Goal: Transaction & Acquisition: Purchase product/service

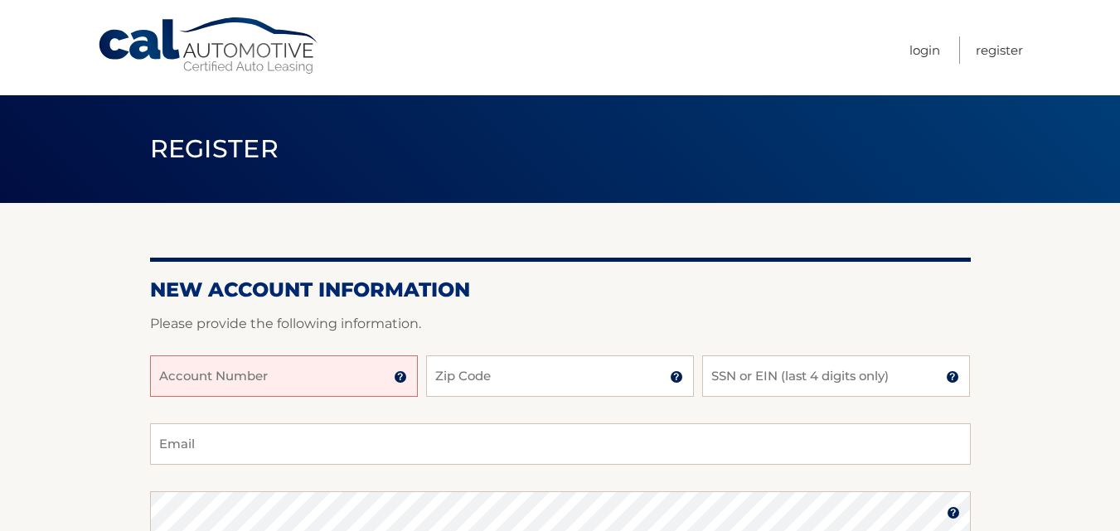
click at [274, 381] on input "Account Number" at bounding box center [284, 376] width 268 height 41
click at [400, 378] on img at bounding box center [400, 377] width 13 height 13
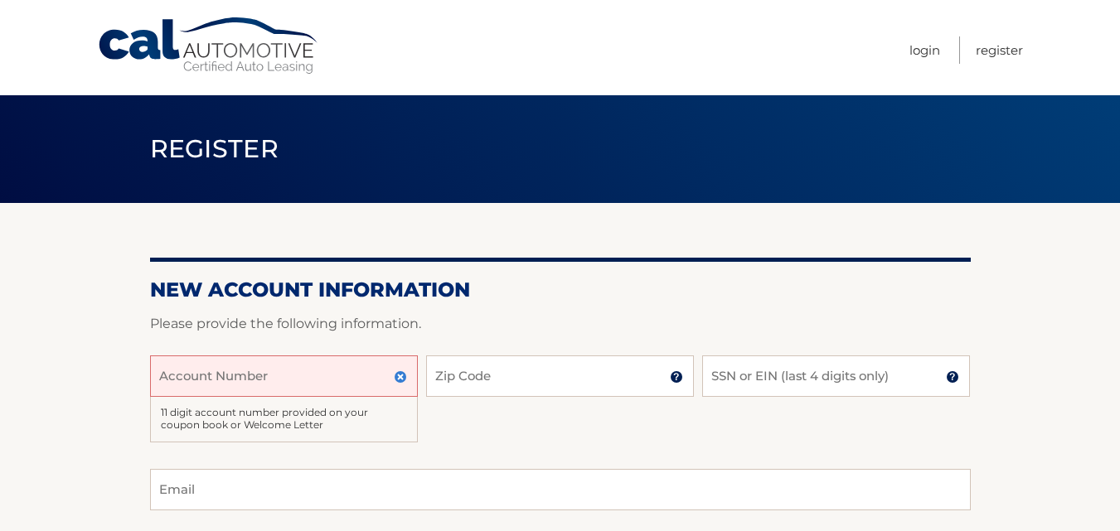
click at [292, 385] on input "Account Number" at bounding box center [284, 376] width 268 height 41
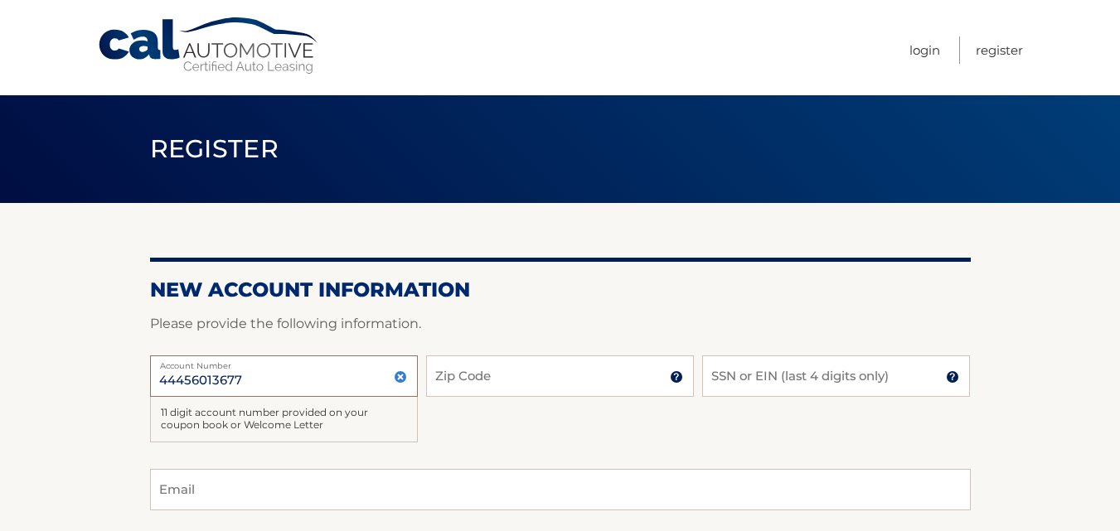
type input "44456013677"
type input "33418"
type input "8792"
click at [201, 477] on input "Email" at bounding box center [560, 489] width 821 height 41
type input "lisalo371@yahoo.com"
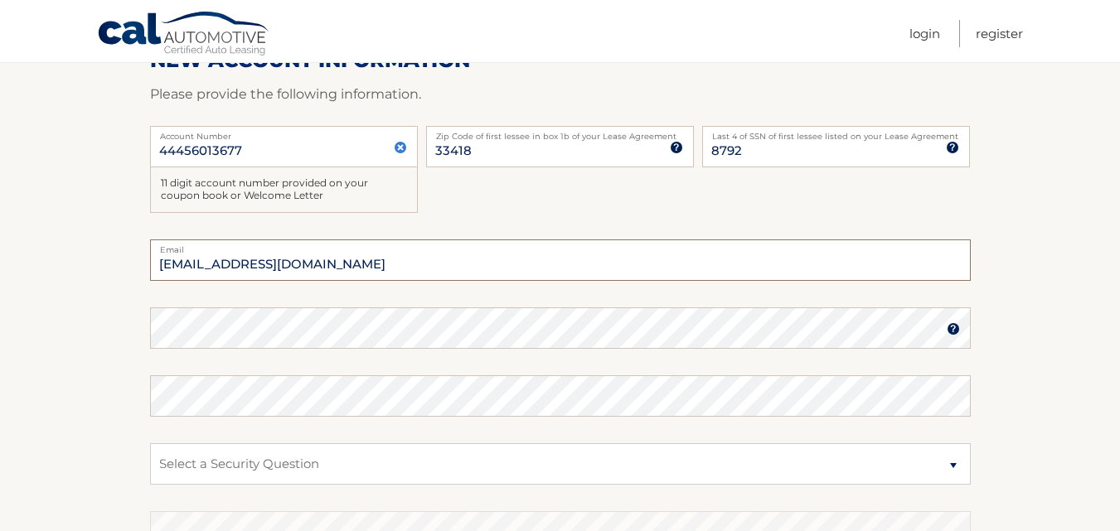
scroll to position [240, 0]
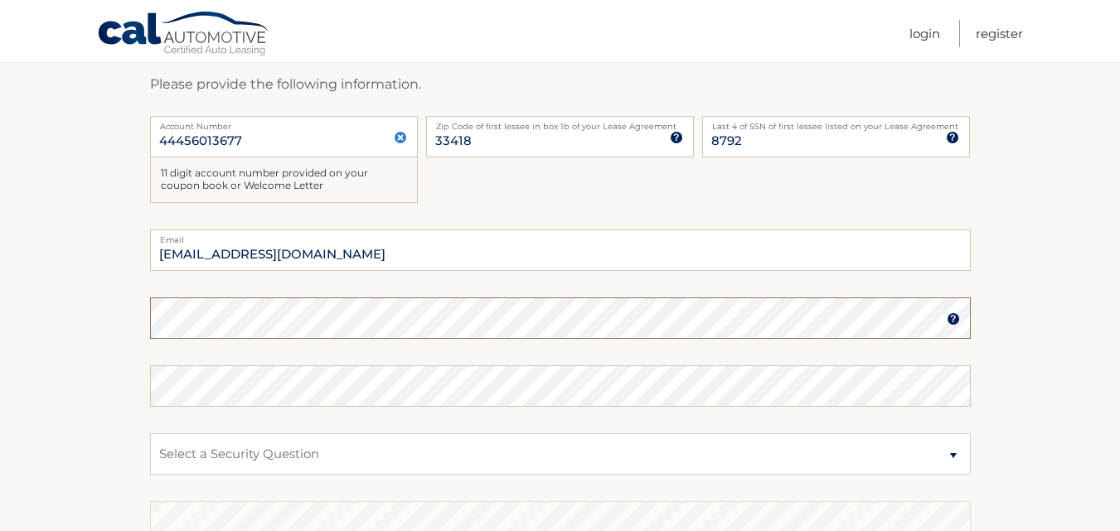
click at [27, 307] on section "New Account Information Please provide the following information. 44456013677 A…" at bounding box center [560, 310] width 1120 height 693
click at [659, 242] on label "Email" at bounding box center [560, 236] width 821 height 13
click at [659, 242] on input "lisalo371@yahoo.com" at bounding box center [560, 250] width 821 height 41
click at [395, 253] on input "lisalo371@yahoo.com" at bounding box center [560, 250] width 821 height 41
click at [461, 458] on select "Select a Security Question What was the name of your elementary school? What is…" at bounding box center [560, 454] width 821 height 41
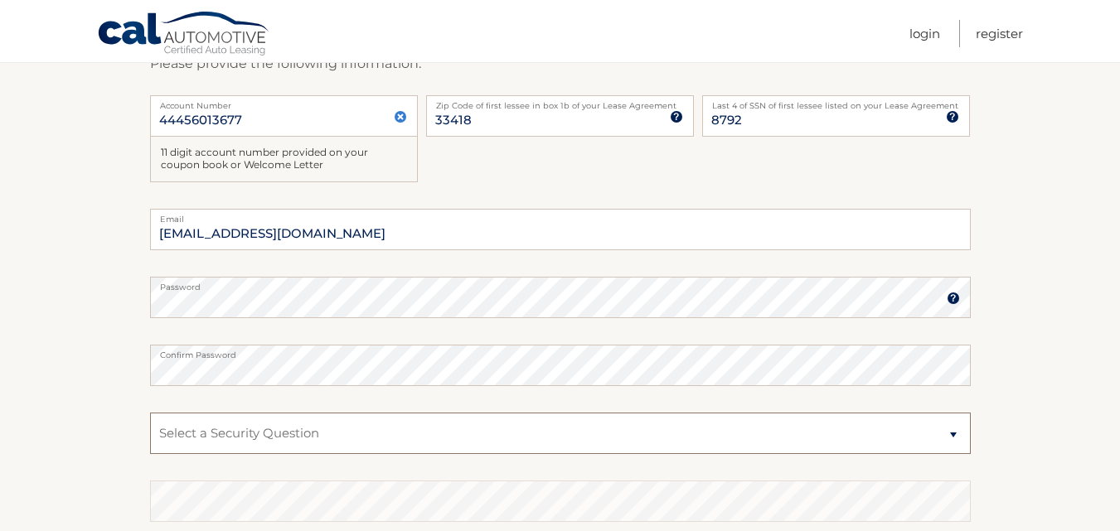
scroll to position [261, 0]
click at [482, 431] on select "Select a Security Question What was the name of your elementary school? What is…" at bounding box center [560, 432] width 821 height 41
select select "2"
click at [150, 412] on select "Select a Security Question What was the name of your elementary school? What is…" at bounding box center [560, 432] width 821 height 41
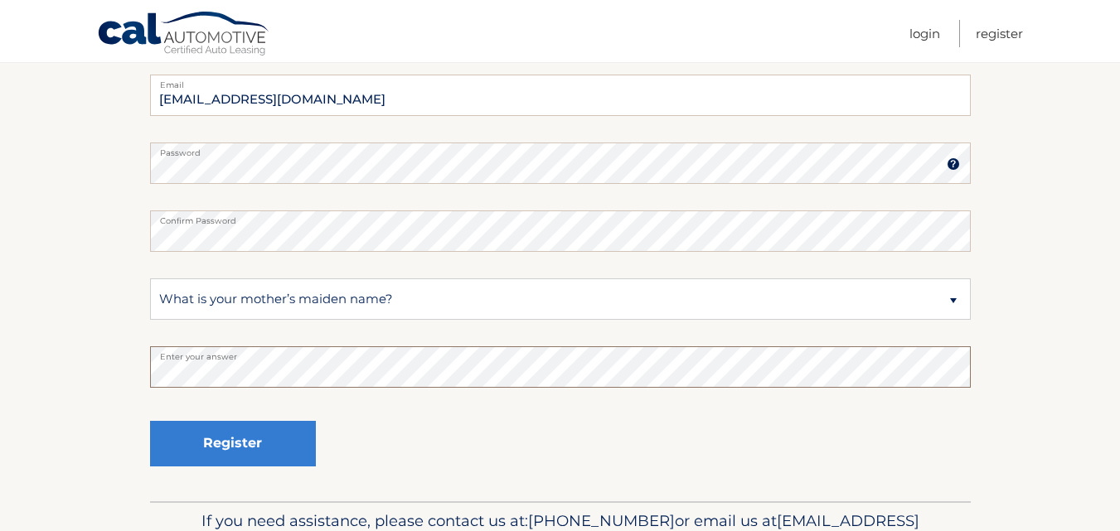
scroll to position [405, 0]
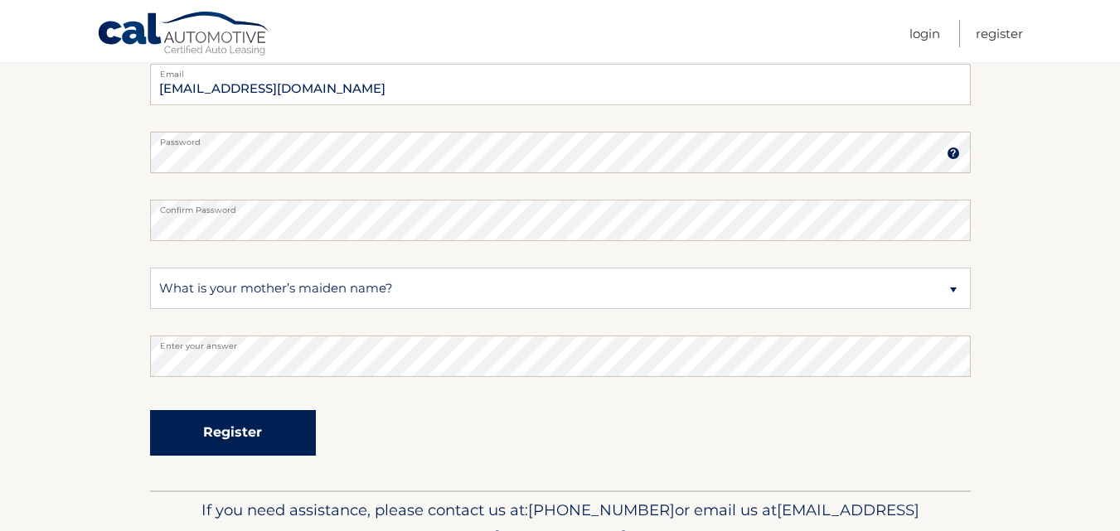
click at [243, 444] on button "Register" at bounding box center [233, 433] width 166 height 46
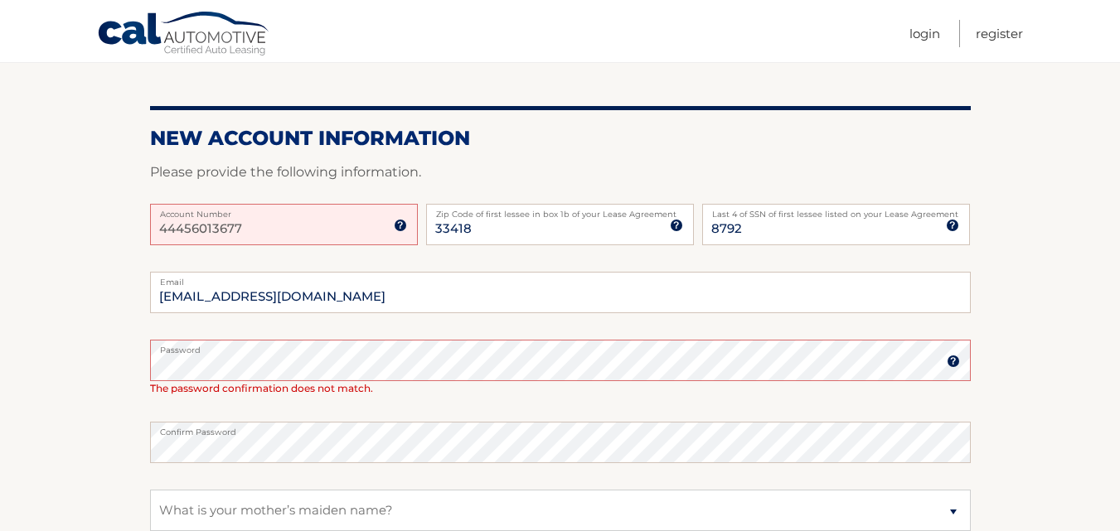
scroll to position [511, 0]
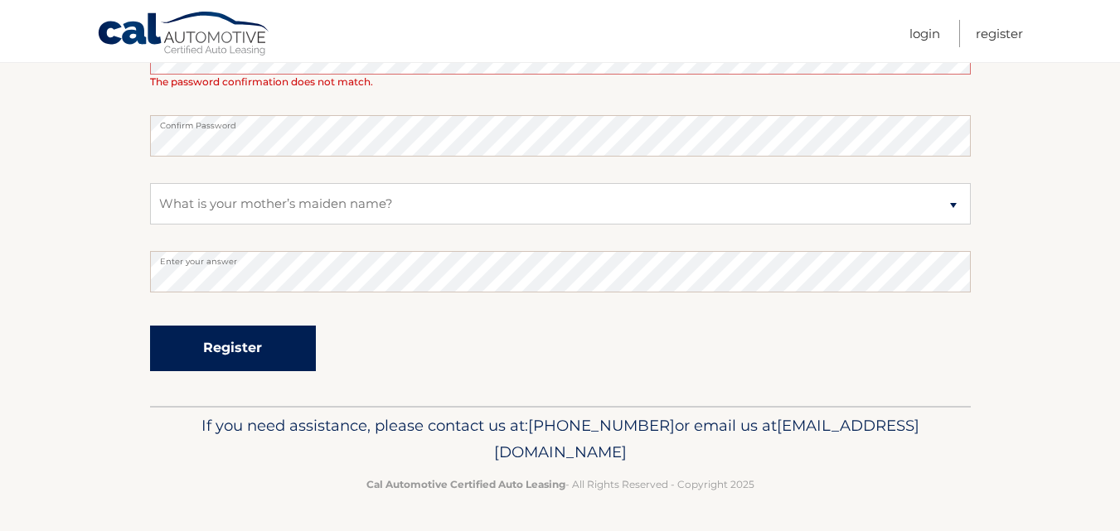
click at [235, 345] on button "Register" at bounding box center [233, 349] width 166 height 46
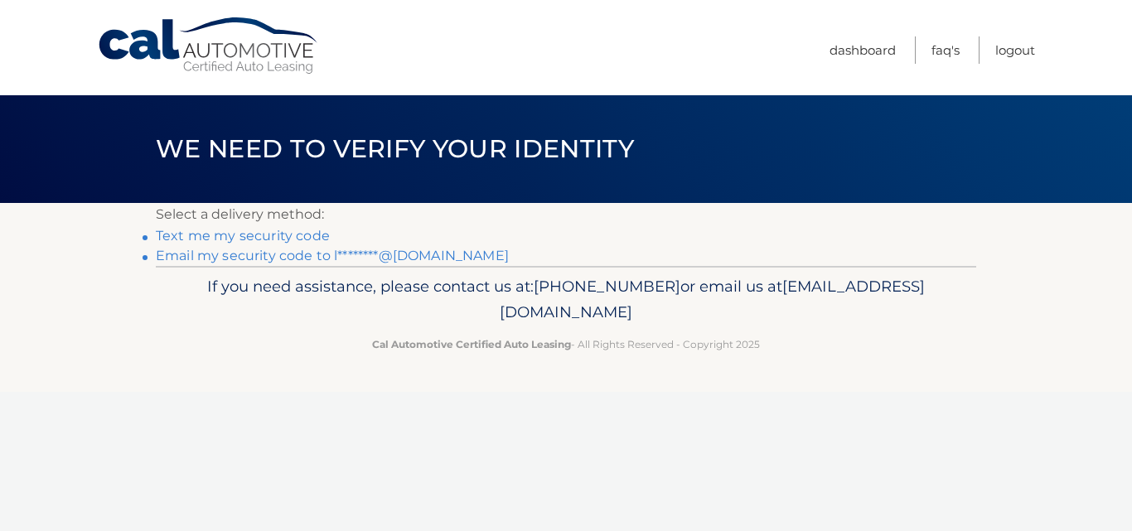
click at [268, 239] on link "Text me my security code" at bounding box center [243, 236] width 174 height 16
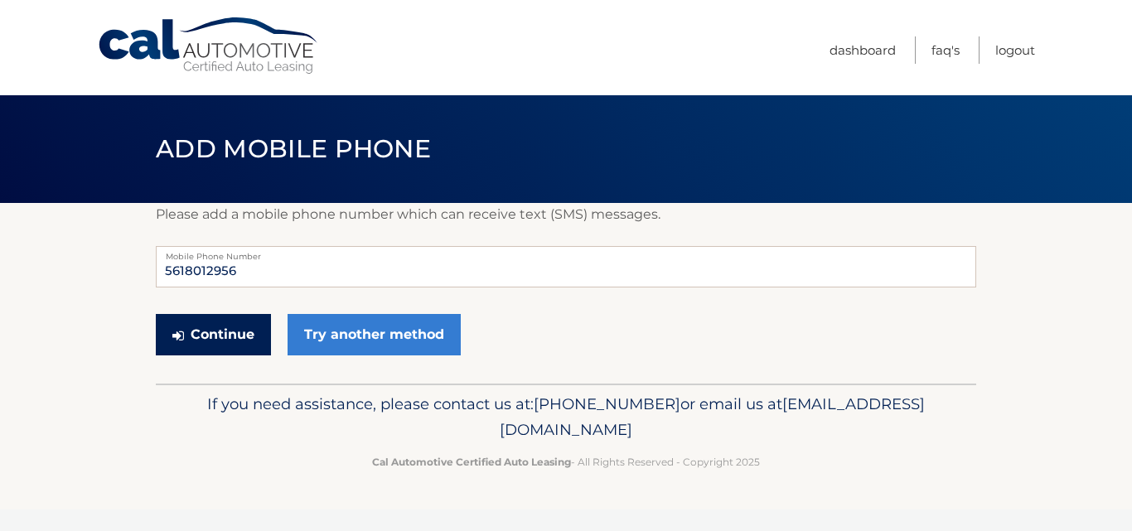
click at [216, 337] on button "Continue" at bounding box center [213, 334] width 115 height 41
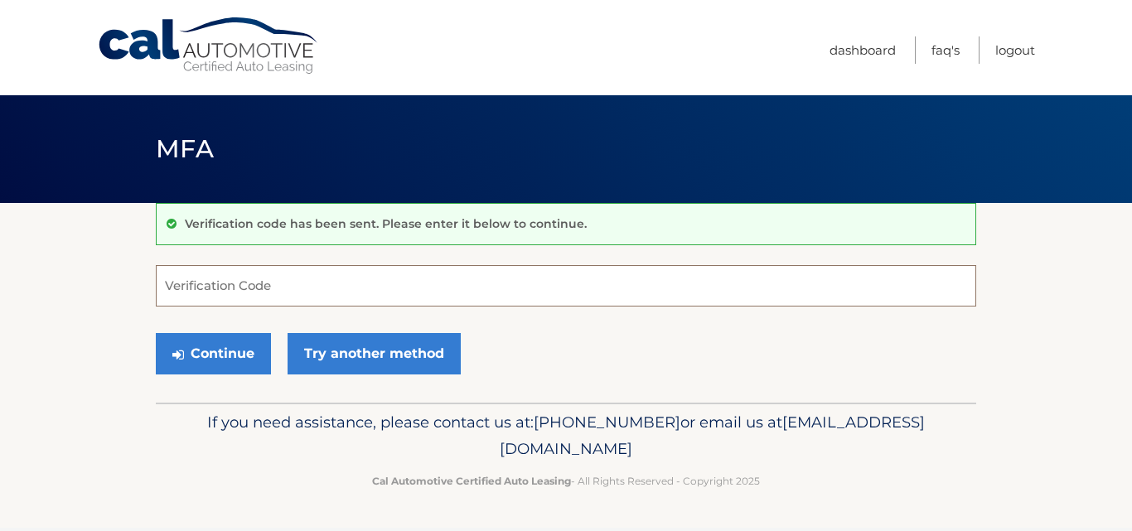
click at [257, 289] on input "Verification Code" at bounding box center [566, 285] width 821 height 41
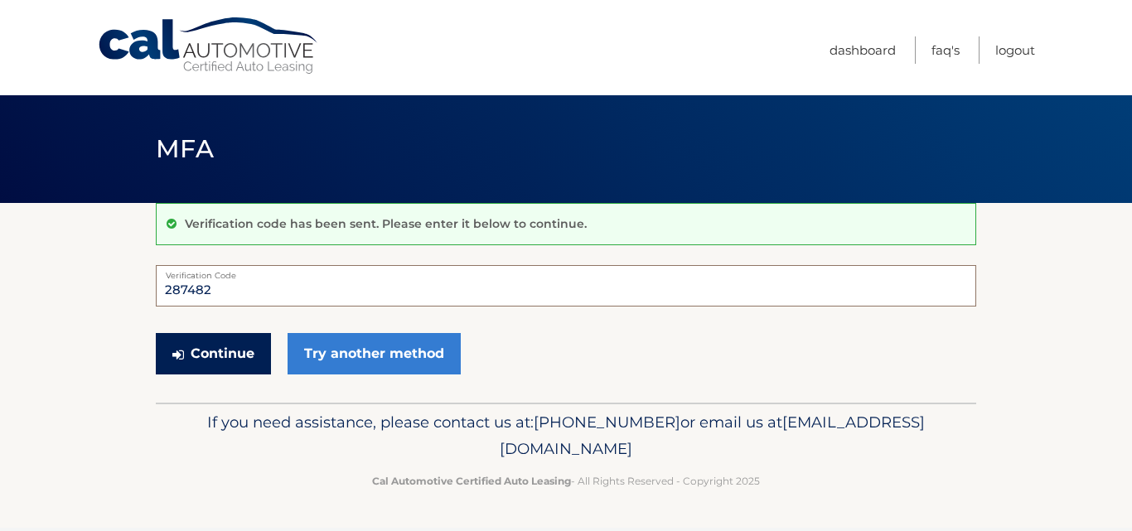
type input "287482"
click at [211, 357] on button "Continue" at bounding box center [213, 353] width 115 height 41
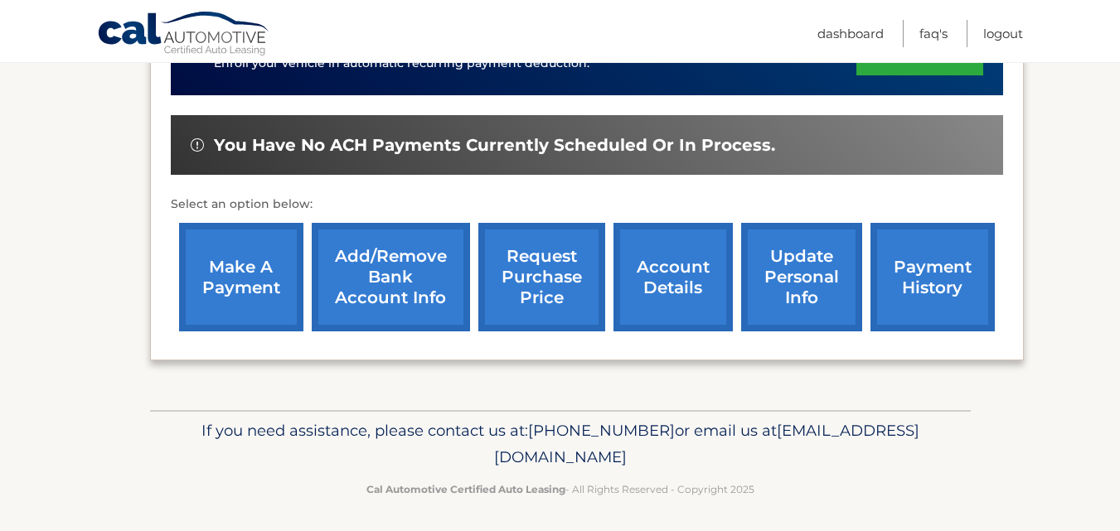
scroll to position [490, 0]
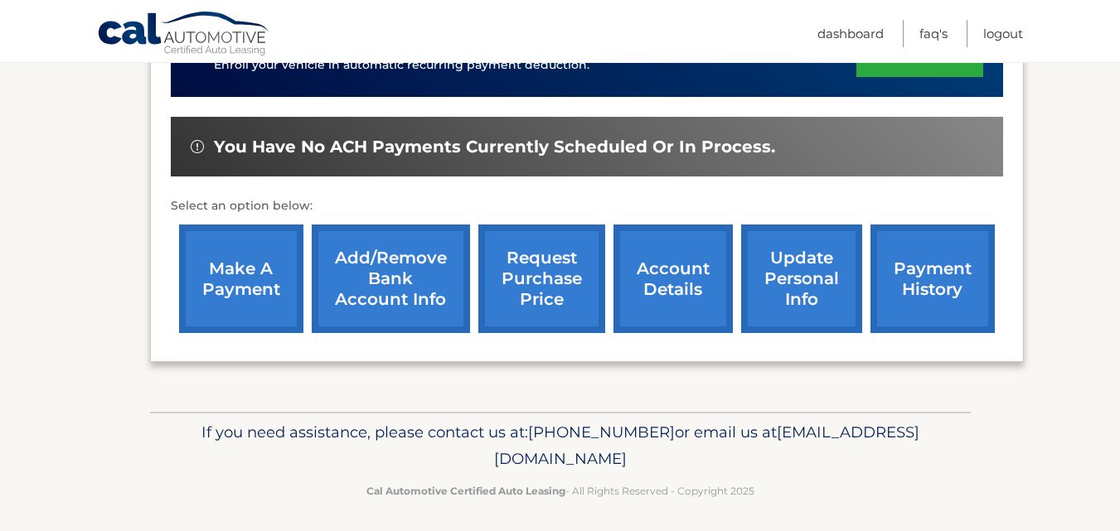
click at [241, 277] on link "make a payment" at bounding box center [241, 279] width 124 height 109
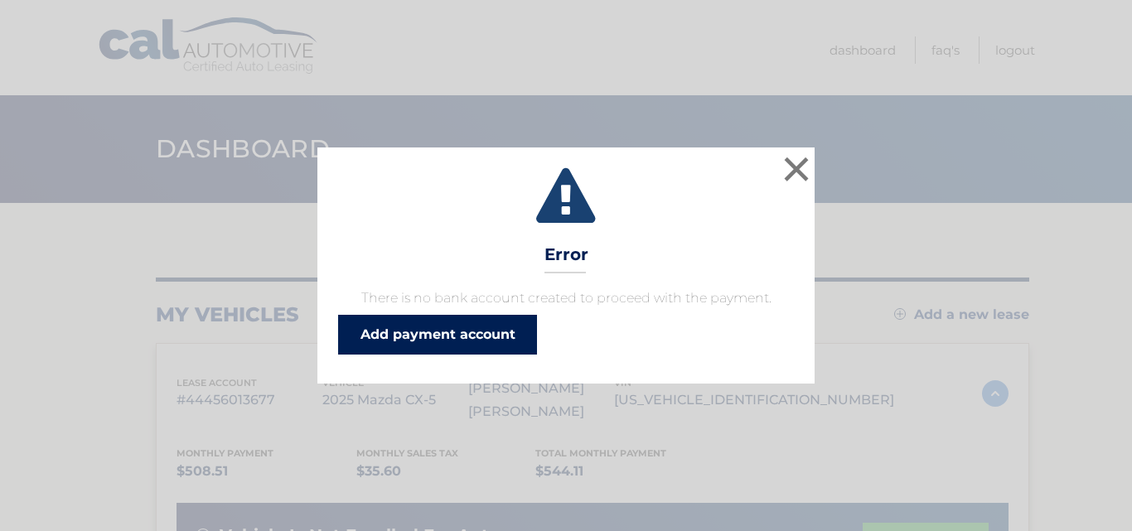
click at [419, 337] on link "Add payment account" at bounding box center [437, 335] width 199 height 40
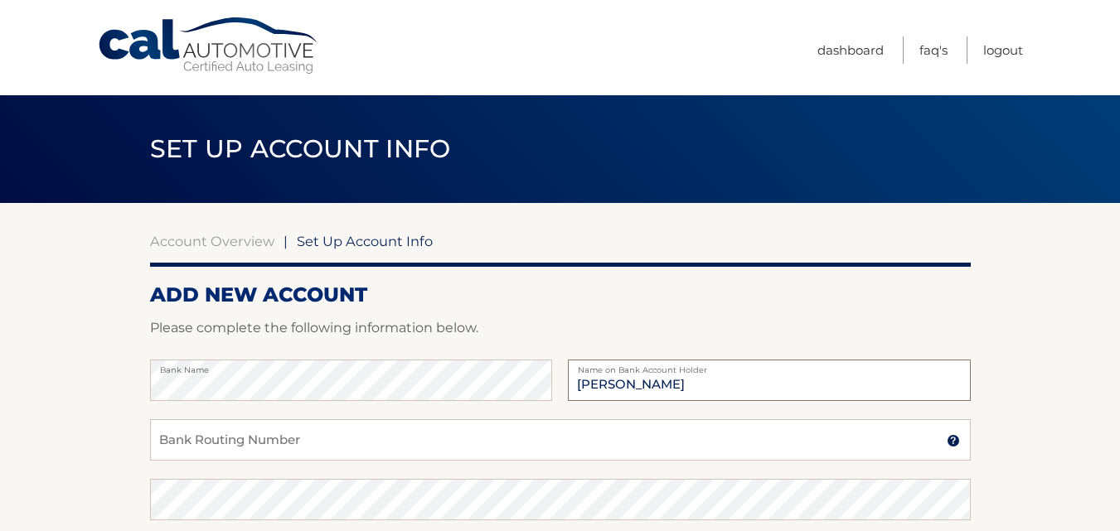
type input "[PERSON_NAME]"
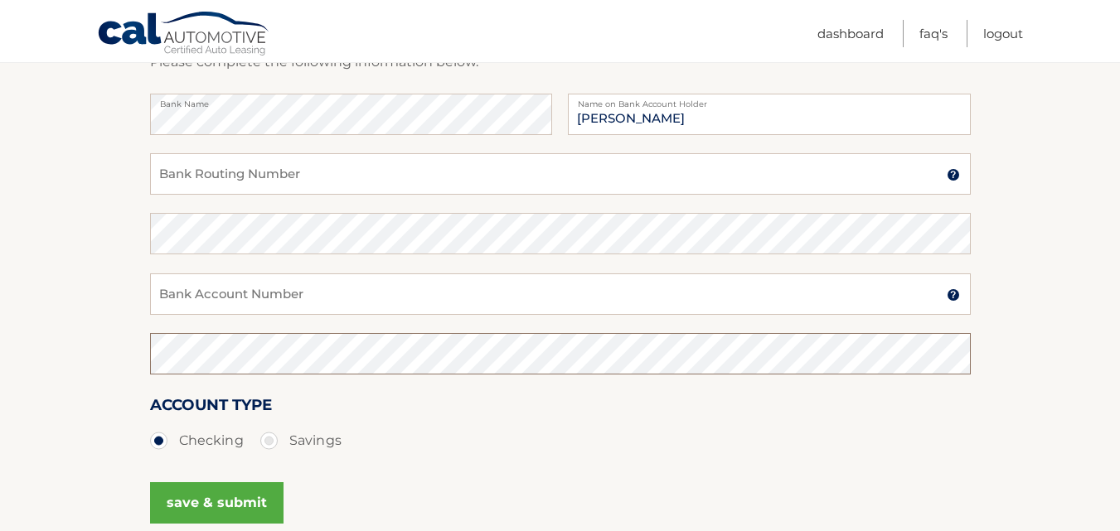
scroll to position [264, 0]
click at [407, 183] on input "Bank Routing Number" at bounding box center [560, 175] width 821 height 41
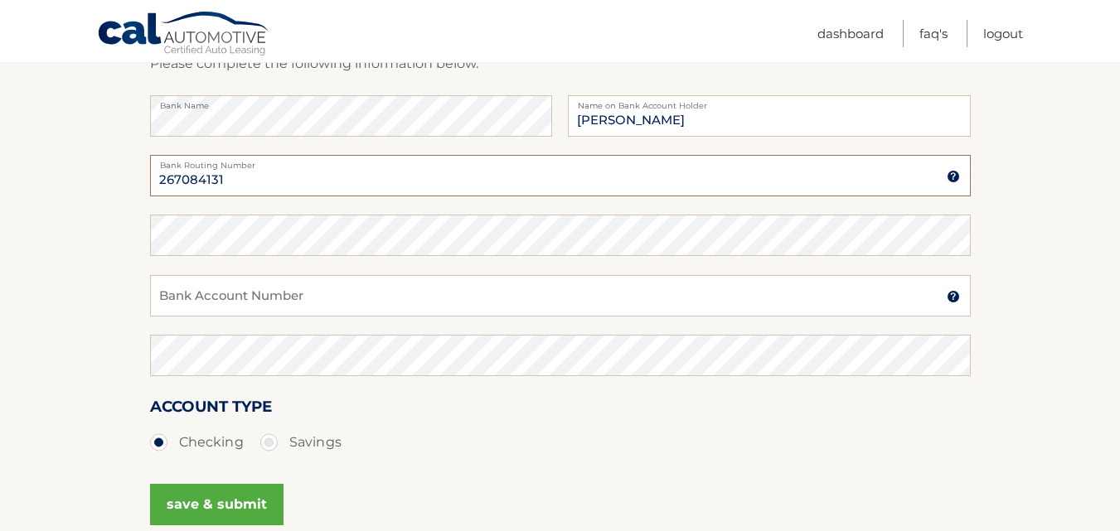
type input "267084131"
click at [269, 299] on input "Bank Account Number" at bounding box center [560, 295] width 821 height 41
type input "167133190"
click at [221, 503] on button "save & submit" at bounding box center [216, 504] width 133 height 41
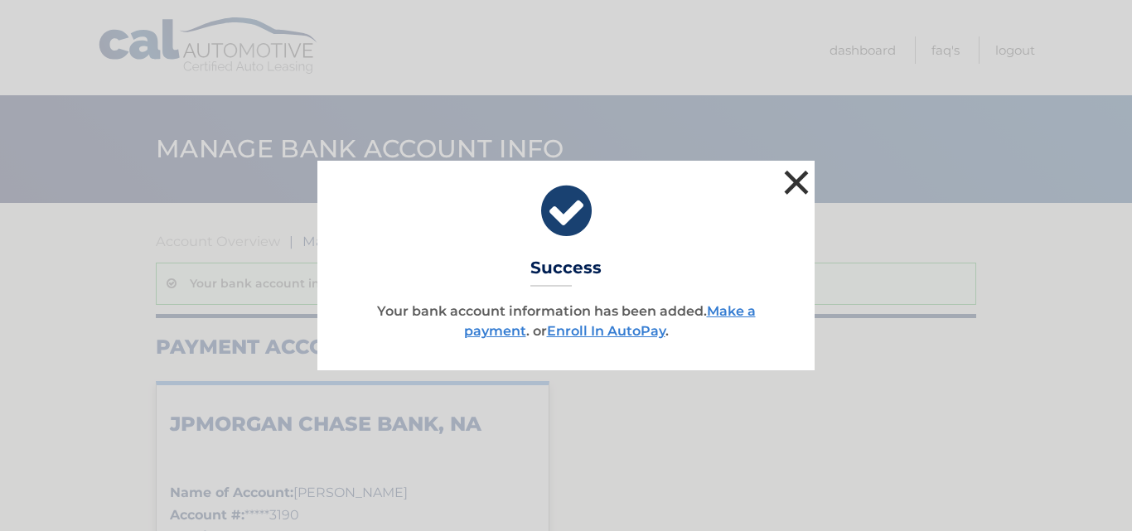
click at [797, 182] on button "×" at bounding box center [796, 182] width 33 height 33
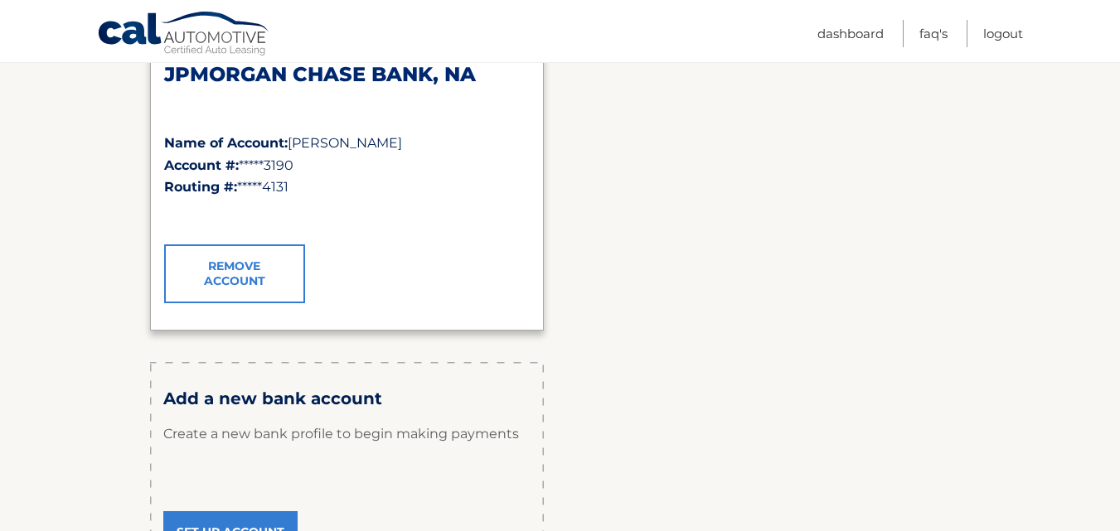
scroll to position [277, 0]
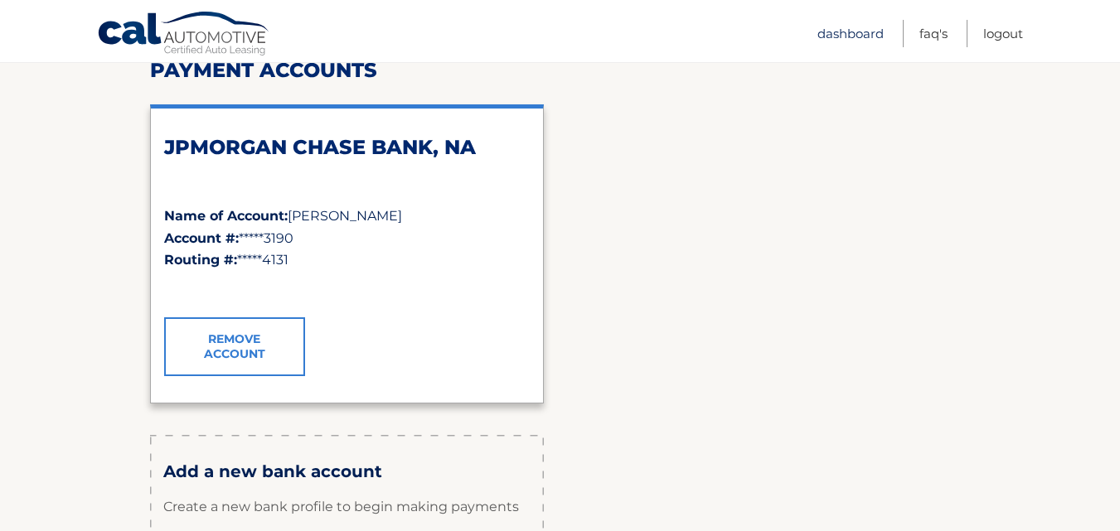
click at [853, 33] on link "Dashboard" at bounding box center [850, 33] width 66 height 27
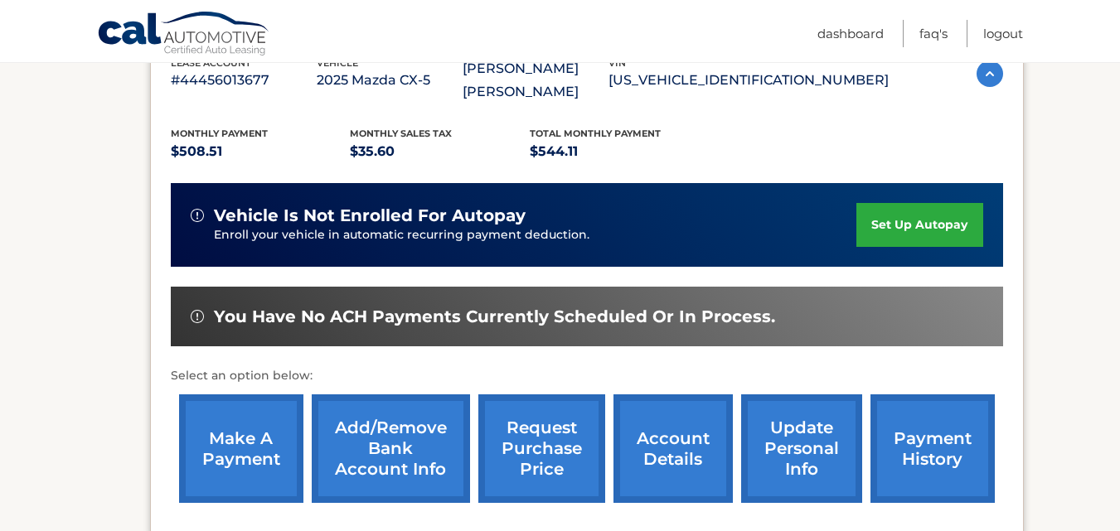
scroll to position [327, 0]
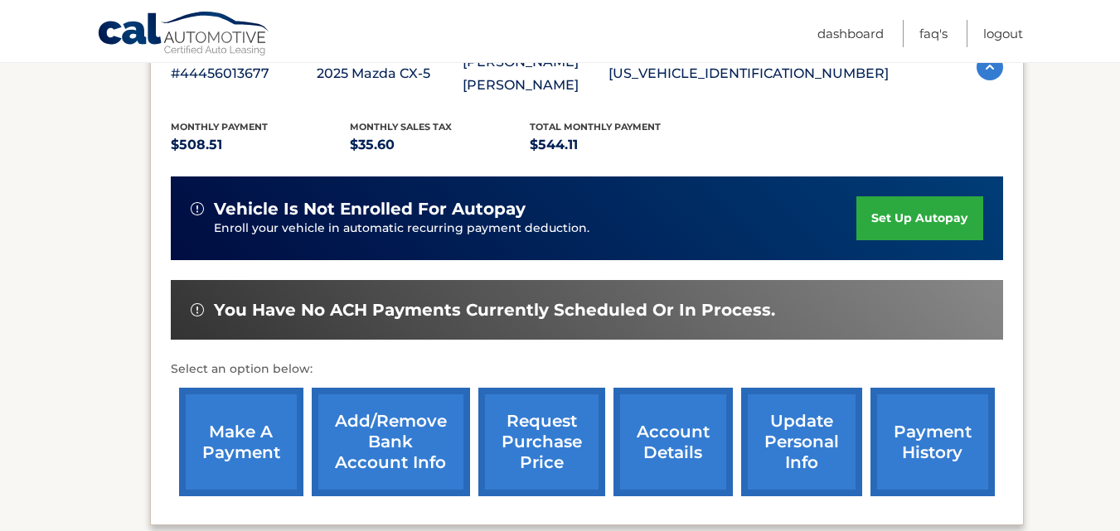
click at [803, 453] on link "update personal info" at bounding box center [801, 442] width 121 height 109
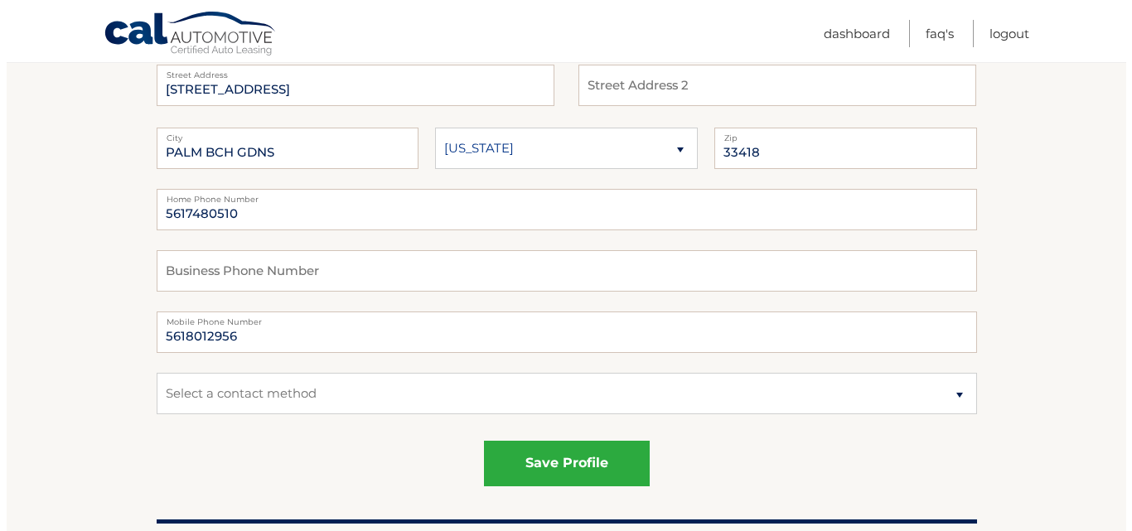
scroll to position [293, 0]
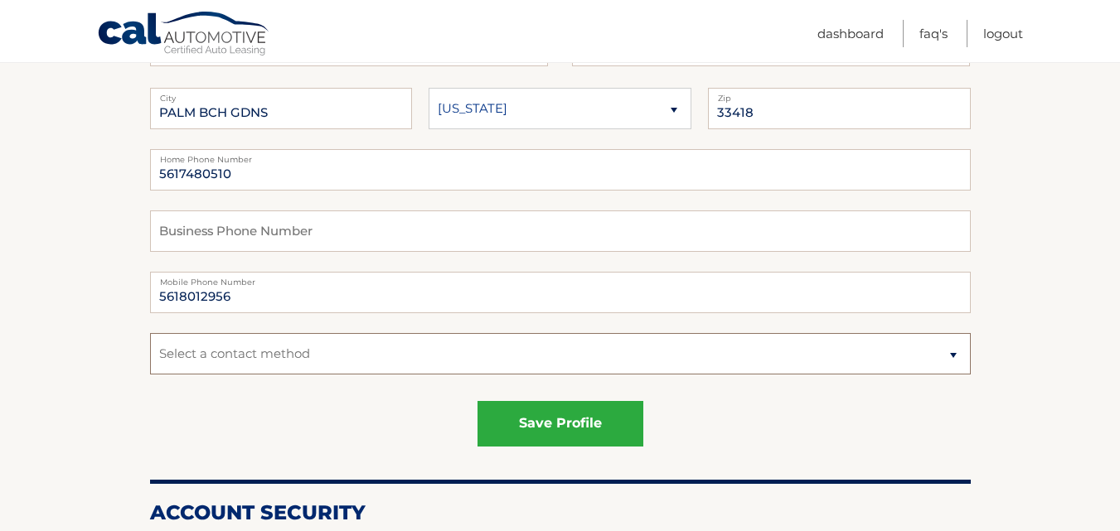
click at [941, 352] on select "Select a contact method Mobile Home" at bounding box center [560, 353] width 821 height 41
select select "1"
click at [150, 333] on select "Select a contact method Mobile Home" at bounding box center [560, 353] width 821 height 41
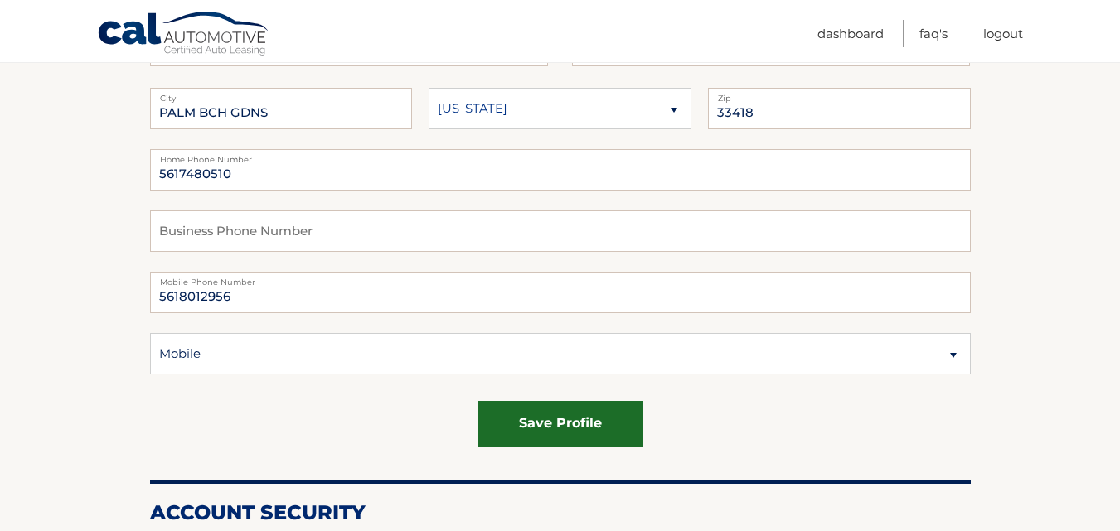
click at [538, 430] on button "save profile" at bounding box center [561, 424] width 166 height 46
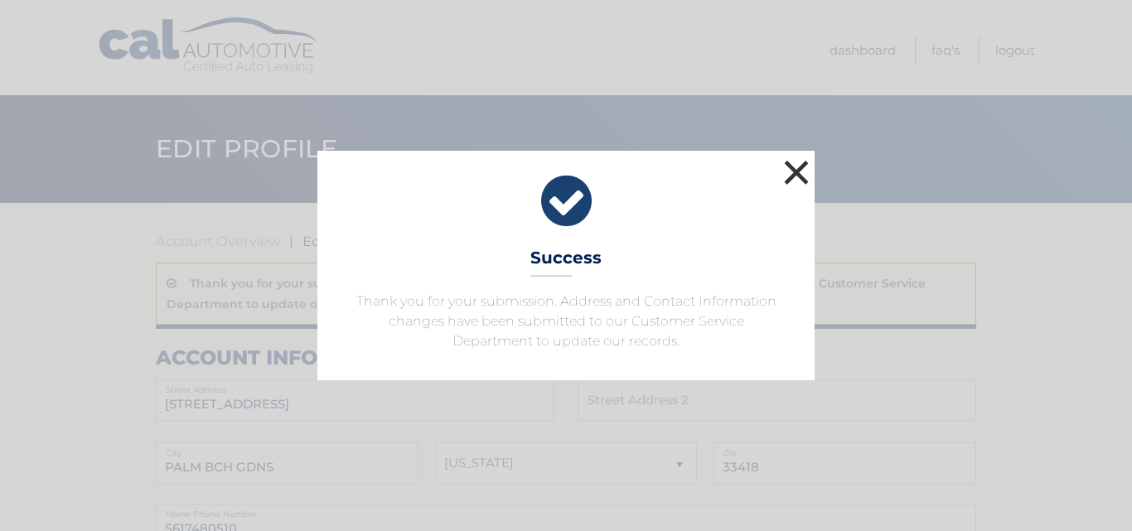
click at [801, 172] on button "×" at bounding box center [796, 172] width 33 height 33
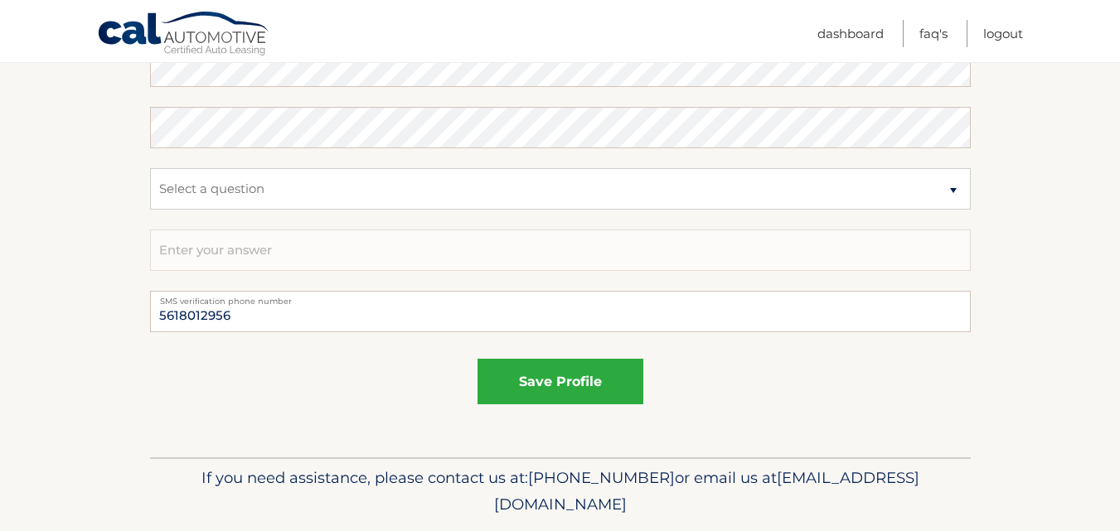
scroll to position [1139, 0]
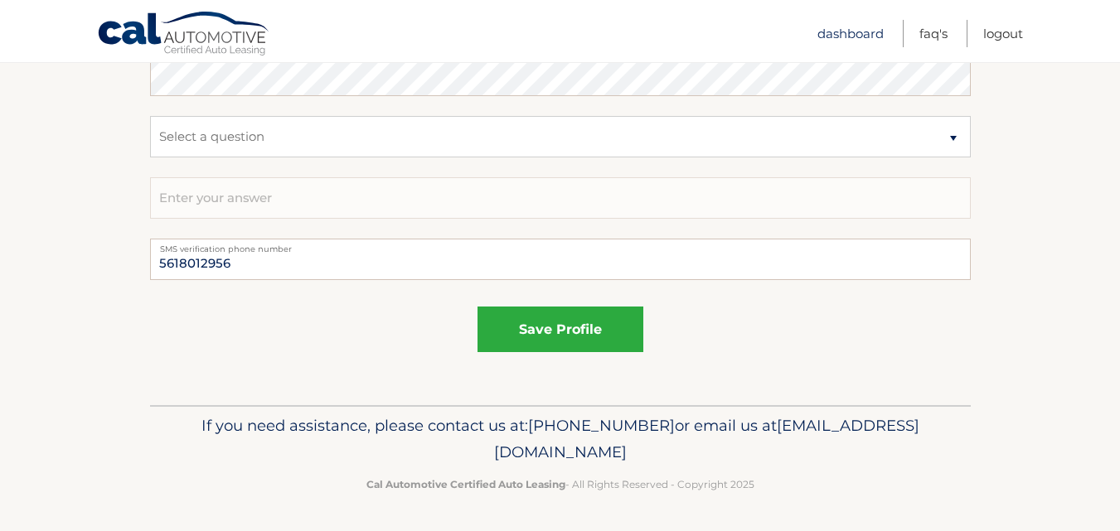
drag, startPoint x: 1127, startPoint y: 450, endPoint x: 829, endPoint y: 36, distance: 510.1
click at [829, 36] on link "Dashboard" at bounding box center [850, 33] width 66 height 27
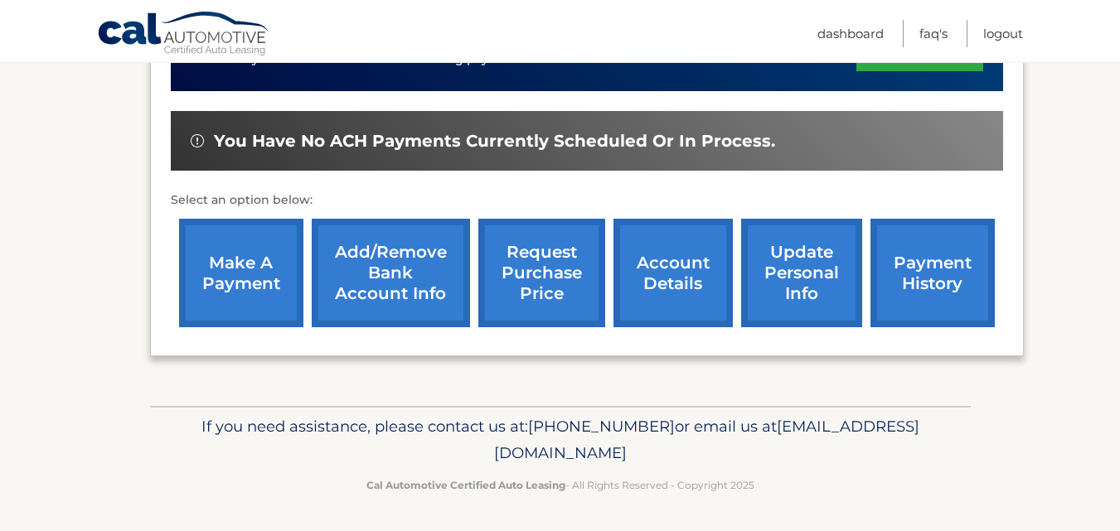
scroll to position [497, 0]
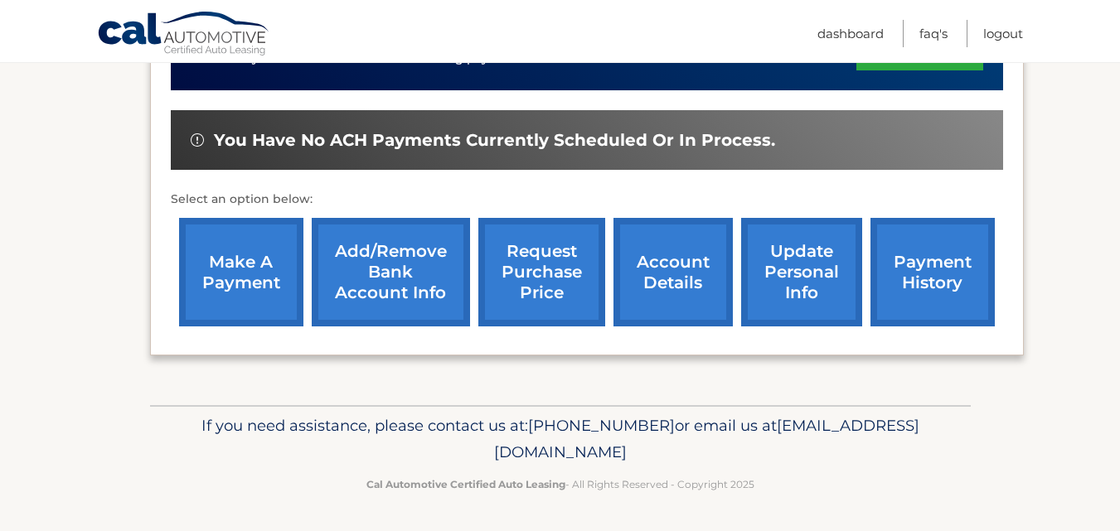
click at [244, 269] on link "make a payment" at bounding box center [241, 272] width 124 height 109
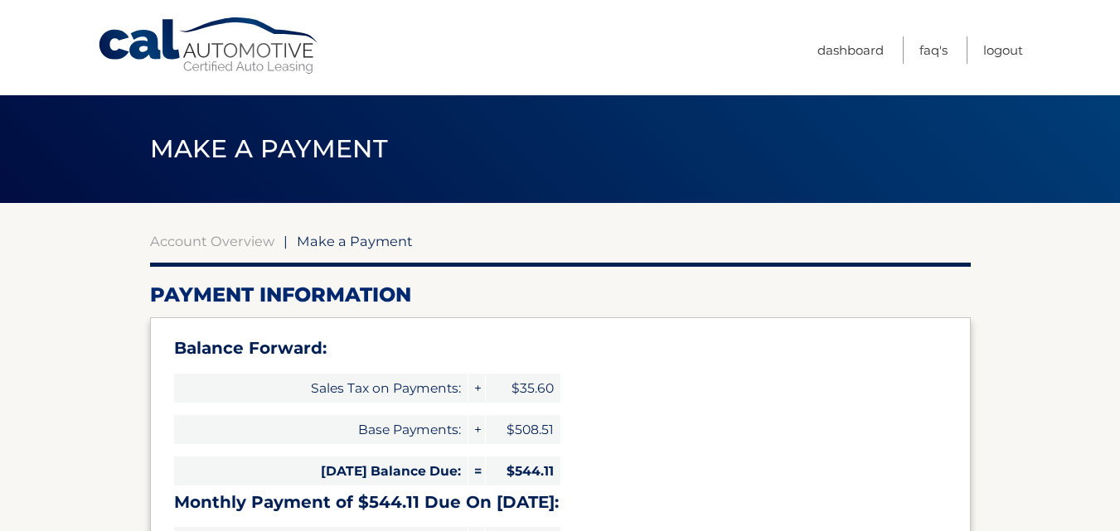
select select "NDFhYjE4NTEtZjg0Ni00ODFlLTllMzgtNTVhYjgyZTIwZTkw"
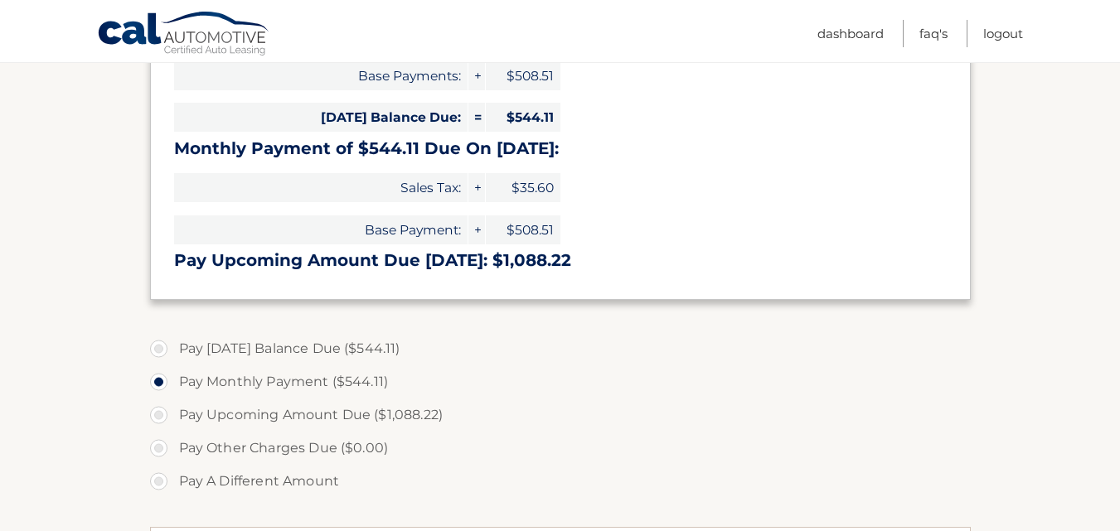
scroll to position [362, 0]
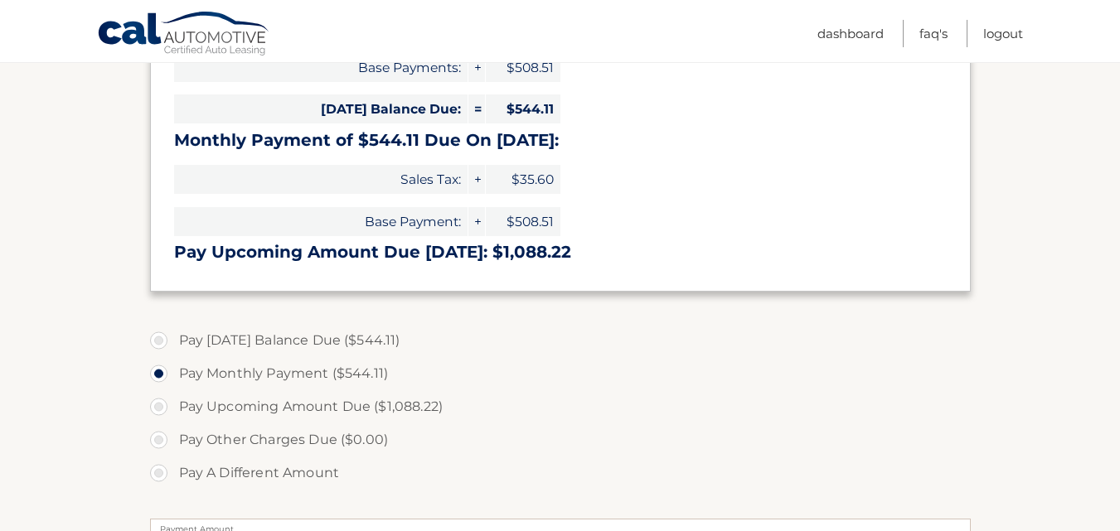
click at [165, 470] on label "Pay A Different Amount" at bounding box center [560, 473] width 821 height 33
click at [165, 470] on input "Pay A Different Amount" at bounding box center [165, 470] width 17 height 27
radio input "true"
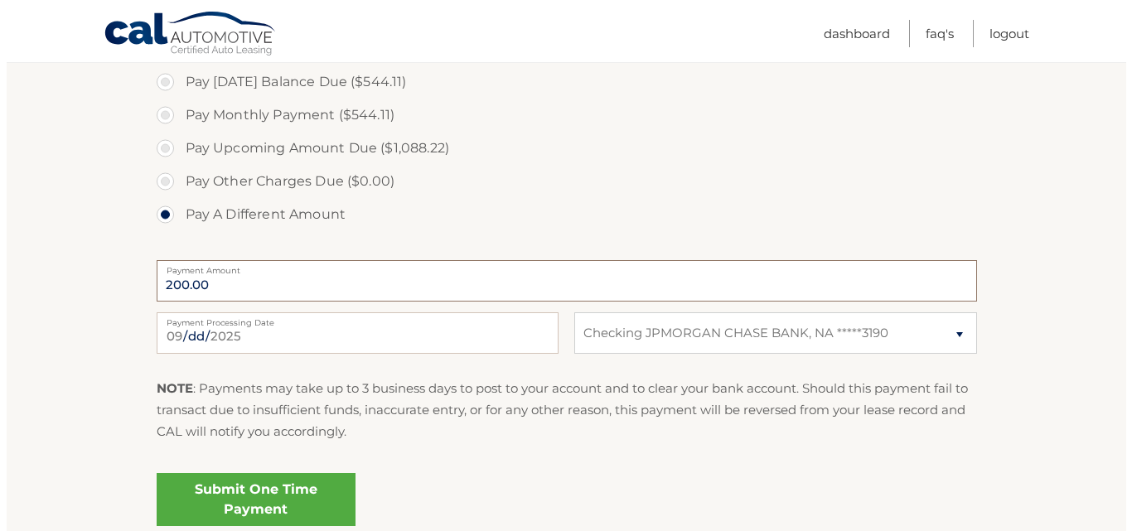
scroll to position [623, 0]
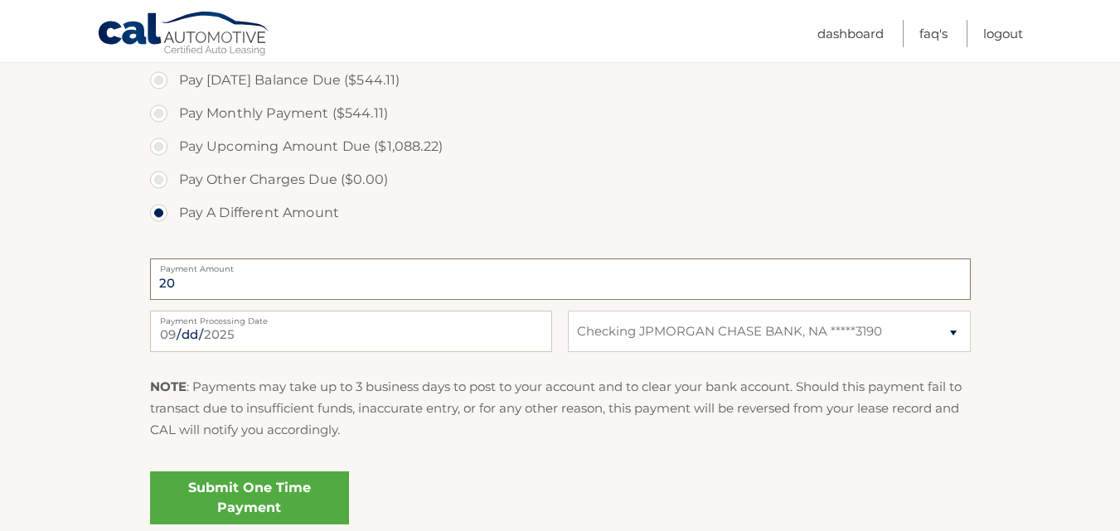
type input "2"
type input "300.00"
click at [289, 507] on link "Submit One Time Payment" at bounding box center [249, 498] width 199 height 53
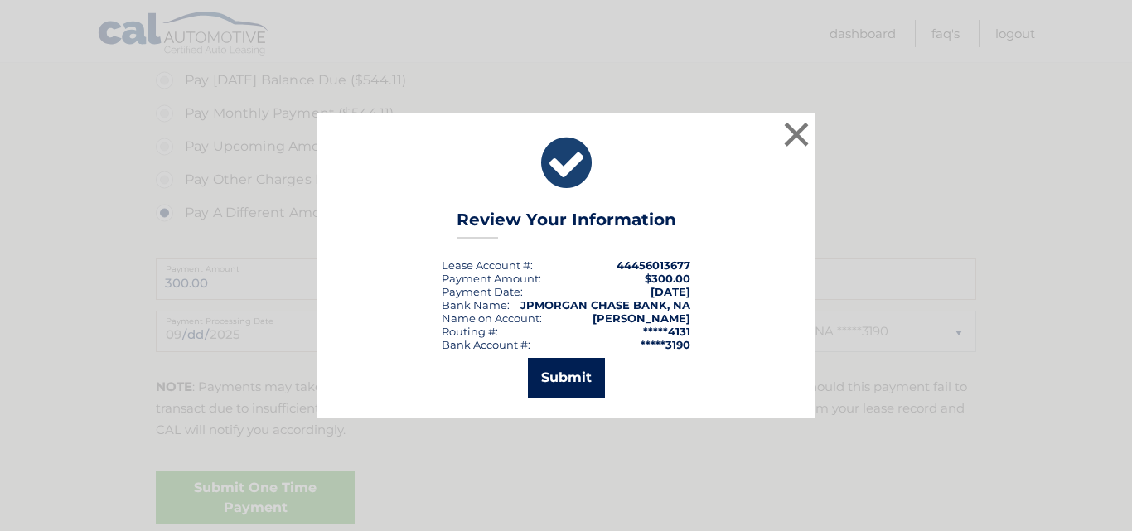
drag, startPoint x: 557, startPoint y: 374, endPoint x: 574, endPoint y: 388, distance: 21.8
click at [574, 388] on button "Submit" at bounding box center [566, 378] width 77 height 40
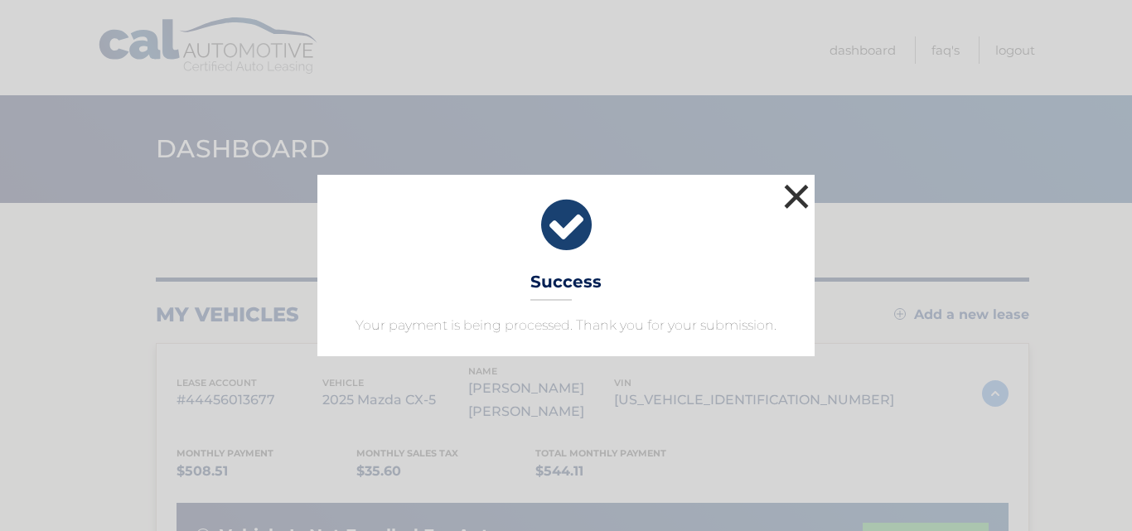
click at [798, 203] on button "×" at bounding box center [796, 196] width 33 height 33
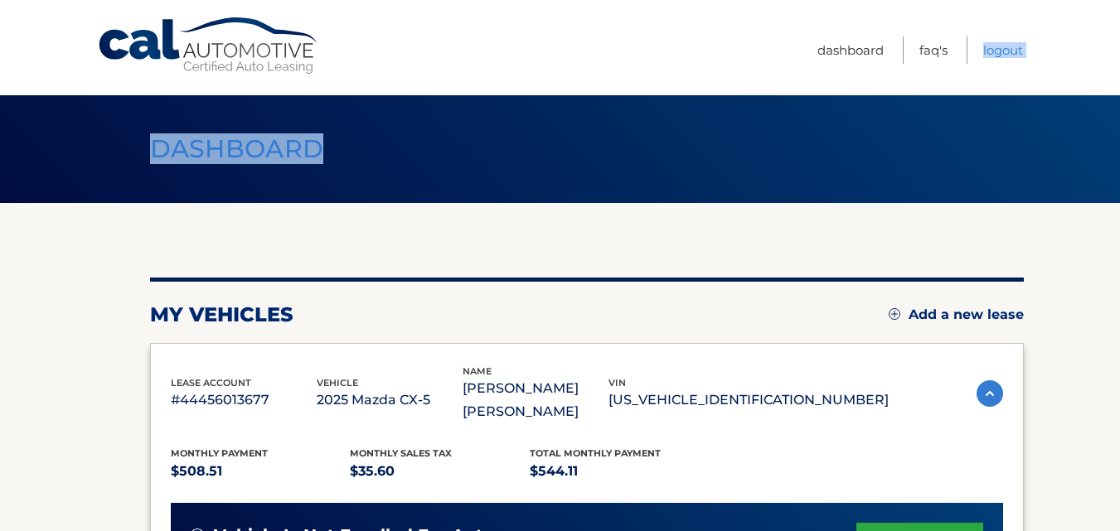
drag, startPoint x: 798, startPoint y: 203, endPoint x: 977, endPoint y: 34, distance: 246.3
click at [977, 34] on div "Cal Automotive Menu Dashboard FAQ's Logout vin" at bounding box center [560, 265] width 1120 height 531
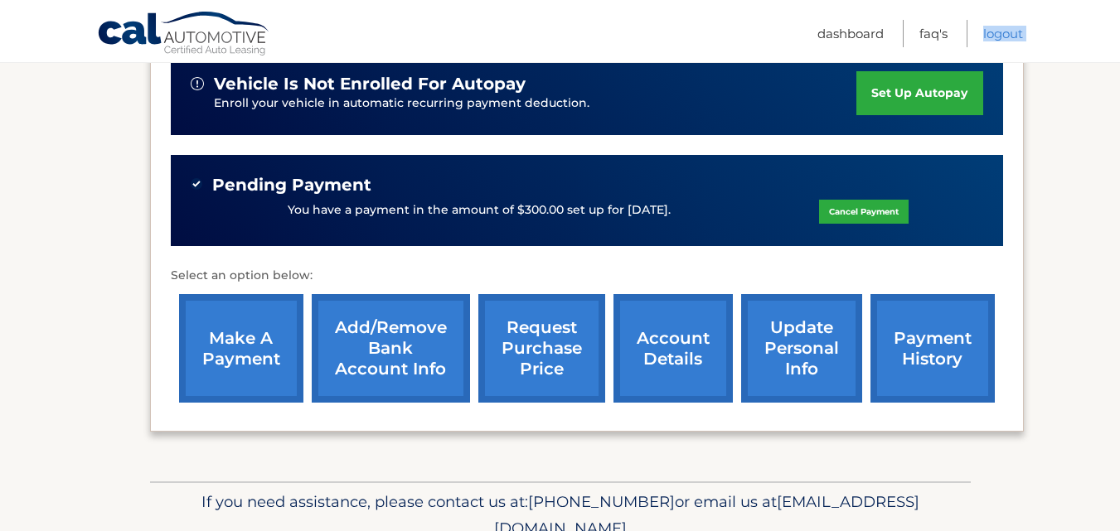
scroll to position [459, 0]
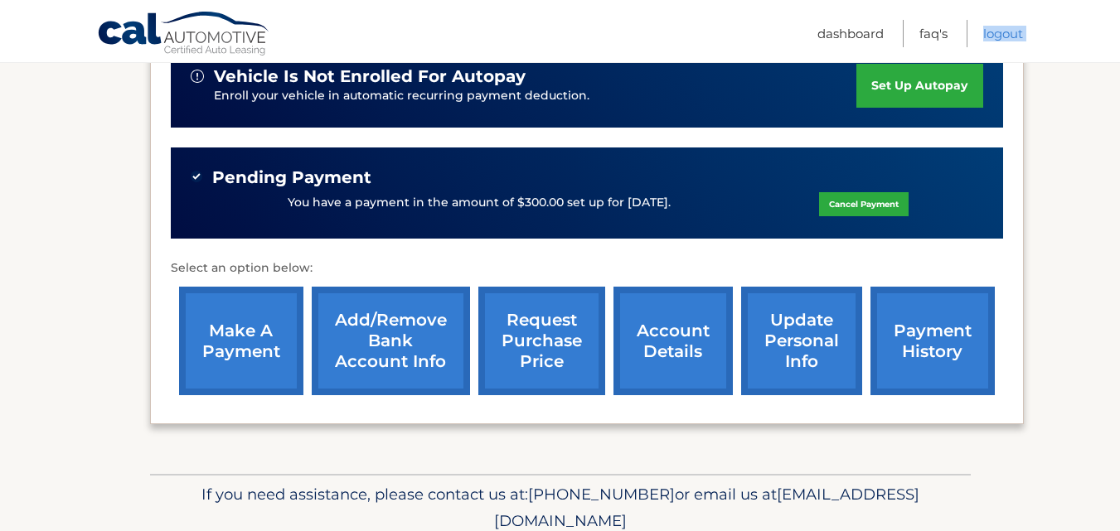
click at [335, 338] on link "Add/Remove bank account info" at bounding box center [391, 341] width 158 height 109
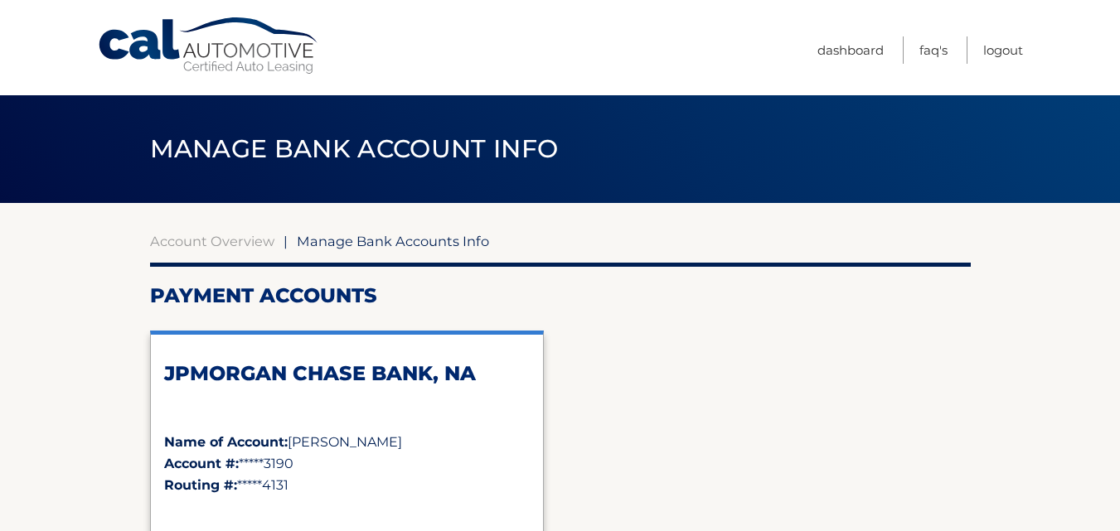
drag, startPoint x: 1043, startPoint y: 245, endPoint x: 1000, endPoint y: 53, distance: 196.3
click at [1000, 53] on link "Logout" at bounding box center [1003, 49] width 40 height 27
